Goal: Navigation & Orientation: Understand site structure

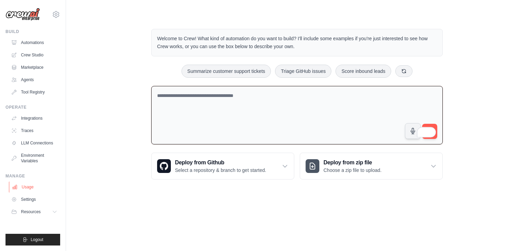
click at [25, 189] on link "Usage" at bounding box center [35, 186] width 52 height 11
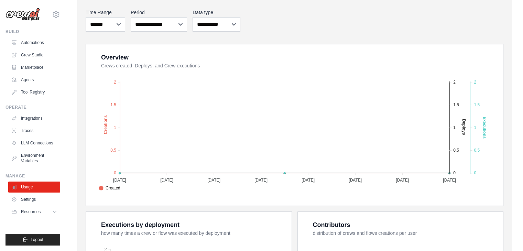
scroll to position [114, 0]
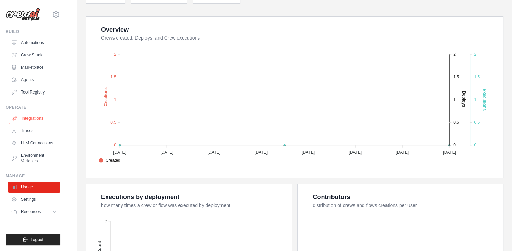
click at [27, 113] on link "Integrations" at bounding box center [35, 118] width 52 height 11
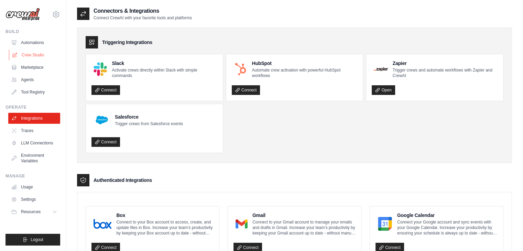
click at [42, 55] on link "Crew Studio" at bounding box center [35, 54] width 52 height 11
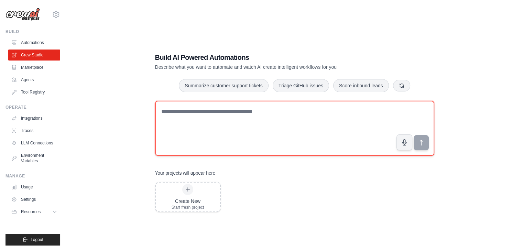
click at [224, 119] on textarea at bounding box center [294, 128] width 279 height 55
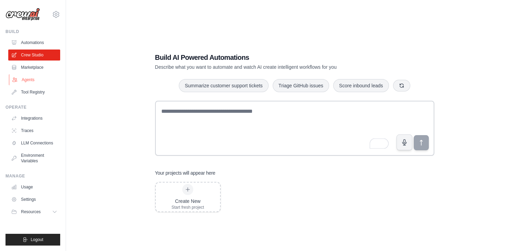
click at [27, 81] on link "Agents" at bounding box center [35, 79] width 52 height 11
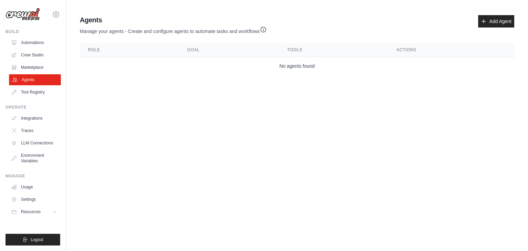
click at [28, 82] on link "Agents" at bounding box center [35, 79] width 52 height 11
click at [32, 89] on link "Tool Registry" at bounding box center [35, 92] width 52 height 11
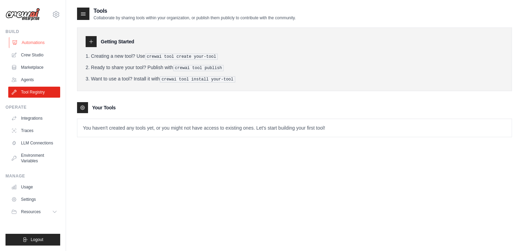
click at [38, 43] on link "Automations" at bounding box center [35, 42] width 52 height 11
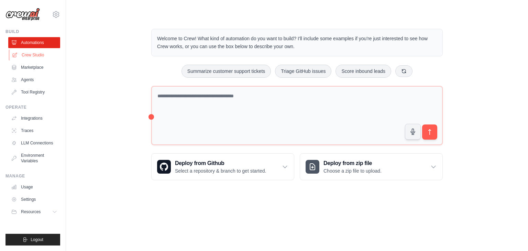
click at [43, 52] on link "Crew Studio" at bounding box center [35, 54] width 52 height 11
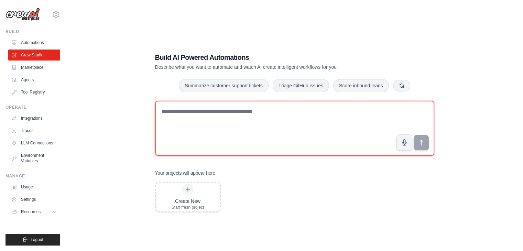
click at [244, 119] on textarea at bounding box center [294, 128] width 279 height 55
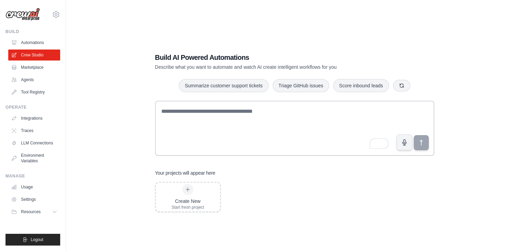
click at [30, 98] on ul "Build Automations Crew Studio Marketplace Agents" at bounding box center [32, 137] width 55 height 216
click at [34, 93] on link "Tool Registry" at bounding box center [35, 92] width 52 height 11
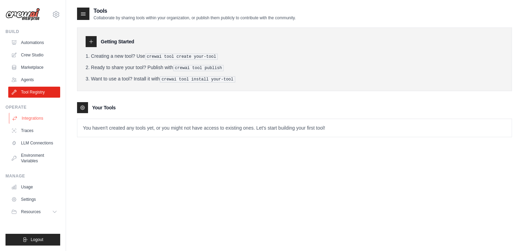
click at [33, 120] on link "Integrations" at bounding box center [35, 118] width 52 height 11
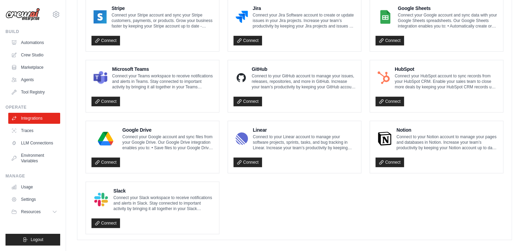
scroll to position [392, 0]
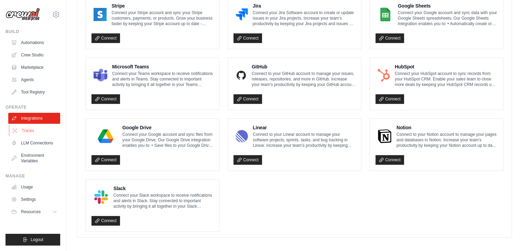
click at [32, 133] on link "Traces" at bounding box center [35, 130] width 52 height 11
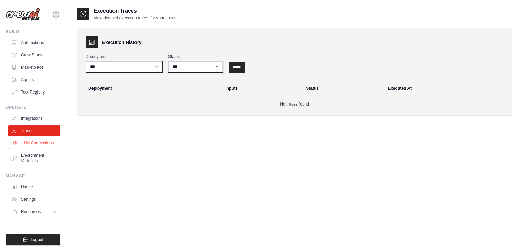
click at [33, 144] on link "LLM Connections" at bounding box center [35, 142] width 52 height 11
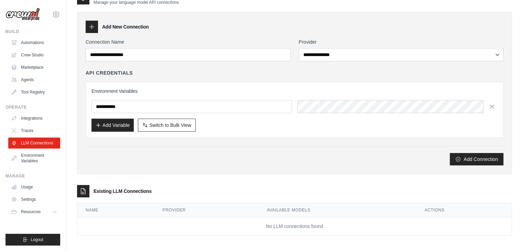
scroll to position [17, 0]
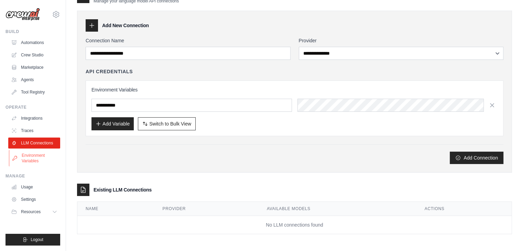
click at [27, 160] on link "Environment Variables" at bounding box center [35, 158] width 52 height 16
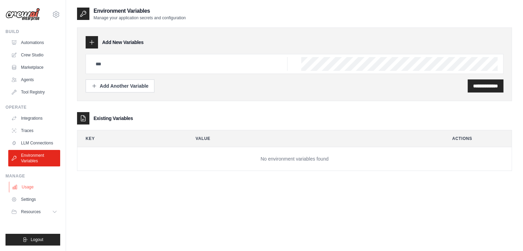
click at [22, 184] on link "Usage" at bounding box center [35, 186] width 52 height 11
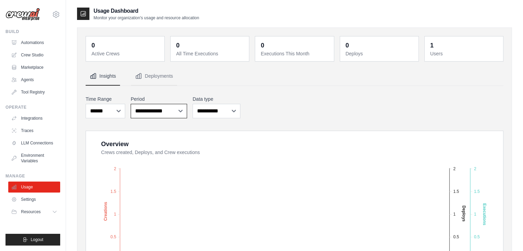
click at [155, 111] on select "**********" at bounding box center [159, 111] width 56 height 14
click at [131, 104] on select "**********" at bounding box center [159, 111] width 56 height 14
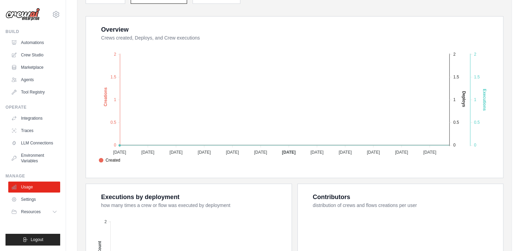
scroll to position [246, 0]
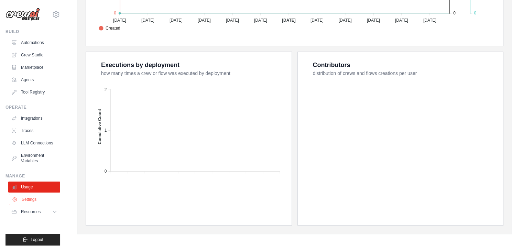
click at [37, 200] on link "Settings" at bounding box center [35, 199] width 52 height 11
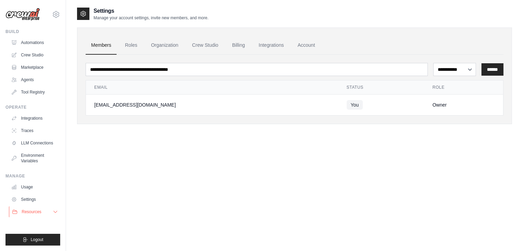
click at [25, 209] on span "Resources" at bounding box center [32, 211] width 20 height 5
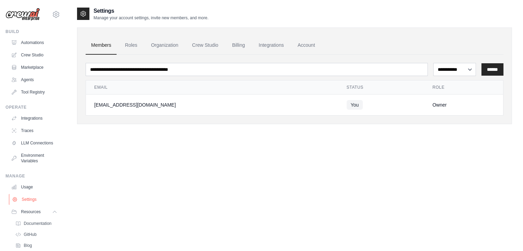
click at [25, 205] on link "Settings" at bounding box center [35, 199] width 52 height 11
click at [27, 203] on link "Settings" at bounding box center [35, 199] width 52 height 11
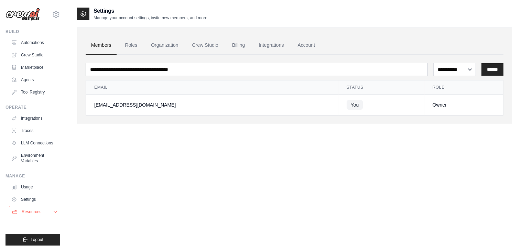
click at [27, 212] on span "Resources" at bounding box center [32, 211] width 20 height 5
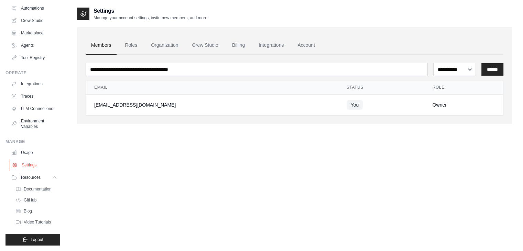
scroll to position [45, 0]
click at [34, 186] on span "Documentation" at bounding box center [38, 188] width 28 height 5
